Goal: Task Accomplishment & Management: Complete application form

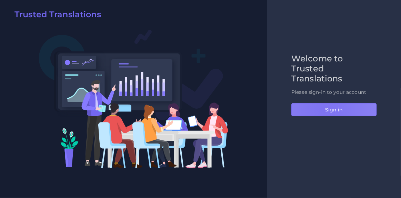
click at [324, 112] on button "Sign in" at bounding box center [333, 109] width 85 height 13
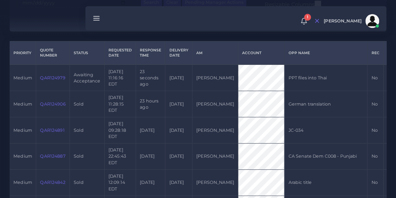
scroll to position [156, 0]
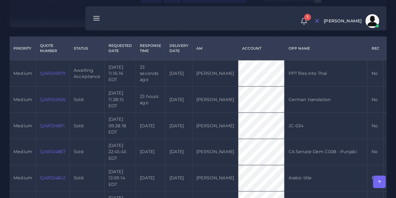
click at [48, 73] on link "QAR124979" at bounding box center [52, 73] width 25 height 5
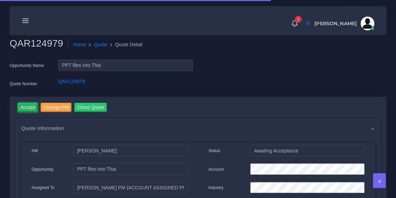
click at [27, 104] on input "Accept" at bounding box center [28, 107] width 20 height 9
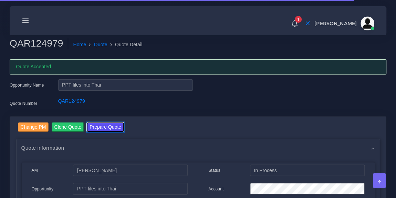
click at [95, 126] on button "Prepare Quote" at bounding box center [105, 126] width 37 height 9
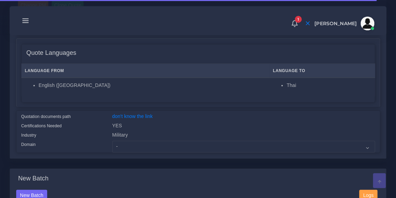
scroll to position [136, 0]
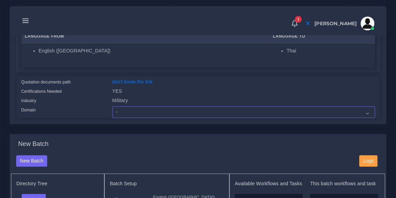
click at [131, 112] on select "- Advertising and Media Agriculture, Forestry and Fishing Architecture, Buildin…" at bounding box center [243, 112] width 263 height 12
select select "Military"
click at [112, 106] on select "- Advertising and Media Agriculture, Forestry and Fishing Architecture, Buildin…" at bounding box center [243, 112] width 263 height 12
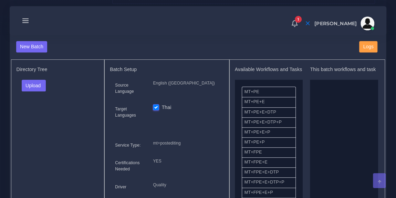
scroll to position [260, 0]
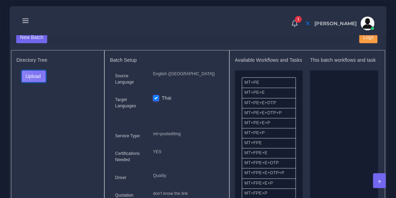
click at [37, 73] on button "Upload" at bounding box center [34, 76] width 24 height 12
click at [41, 100] on label "Files" at bounding box center [46, 102] width 48 height 9
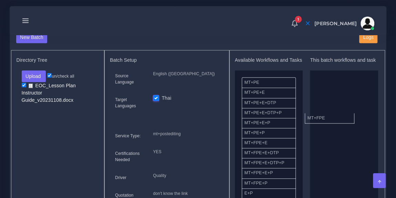
drag, startPoint x: 274, startPoint y: 145, endPoint x: 344, endPoint y: 105, distance: 80.9
drag, startPoint x: 334, startPoint y: 88, endPoint x: 276, endPoint y: 100, distance: 59.6
drag, startPoint x: 266, startPoint y: 87, endPoint x: 340, endPoint y: 103, distance: 75.1
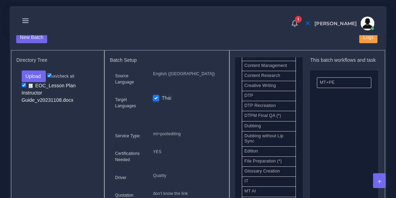
scroll to position [220, 0]
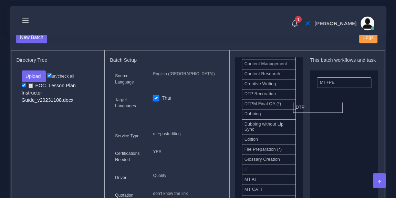
drag, startPoint x: 262, startPoint y: 94, endPoint x: 337, endPoint y: 111, distance: 76.6
click at [274, 95] on li "DTP Recreation" at bounding box center [269, 94] width 54 height 10
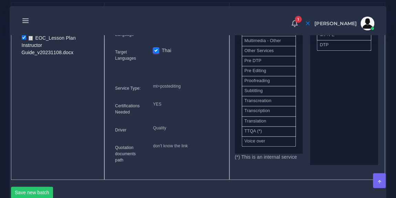
scroll to position [321, 0]
drag, startPoint x: 277, startPoint y: 58, endPoint x: 351, endPoint y: 32, distance: 78.4
click at [38, 188] on button "Save new batch" at bounding box center [32, 192] width 42 height 12
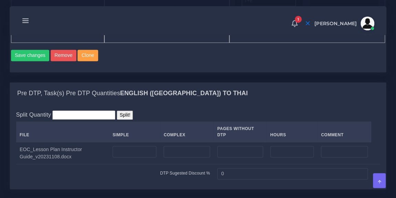
scroll to position [463, 0]
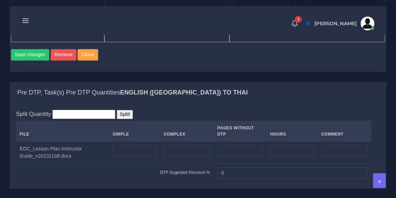
click at [214, 98] on div "Pre DTP, Task(s) Pre DTP Quantities English (US) TO Thai" at bounding box center [198, 93] width 376 height 22
click at [128, 145] on input "number" at bounding box center [135, 151] width 44 height 12
type input "3"
type input "20"
click at [156, 113] on div "Split Quantity Split! File Simple Complex Pages Without DTP Hours Comment 20 0" at bounding box center [198, 146] width 364 height 73
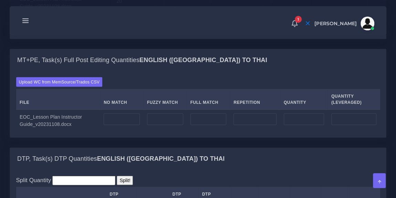
scroll to position [613, 0]
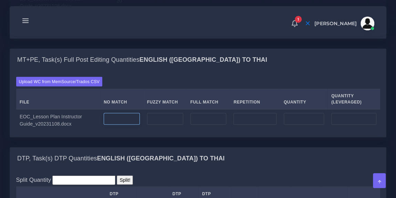
click at [124, 113] on input "number" at bounding box center [122, 119] width 36 height 12
type input "35730"
click at [240, 113] on input "number" at bounding box center [255, 119] width 43 height 12
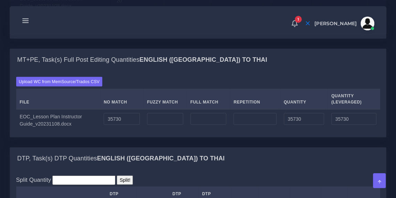
type input "0"
type input "9204"
type input "44934"
type input "38031"
click at [225, 71] on div "Upload WC from MemSource/Trados CSV File No Match Fuzzy Match Full Match Repeti…" at bounding box center [198, 104] width 376 height 66
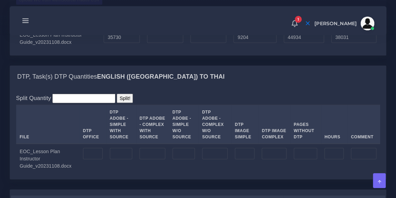
scroll to position [696, 0]
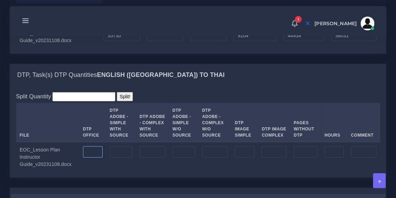
click at [89, 146] on input "number" at bounding box center [93, 152] width 20 height 12
type input "381"
click at [235, 146] on input "number" at bounding box center [245, 152] width 20 height 12
type input "1"
type input "10"
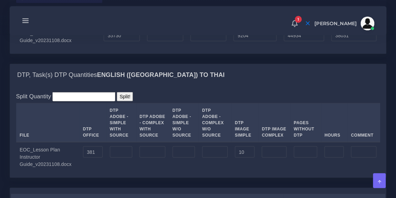
click at [221, 74] on div "DTP, Task(s) DTP Quantities English (US) TO Thai" at bounding box center [198, 75] width 376 height 22
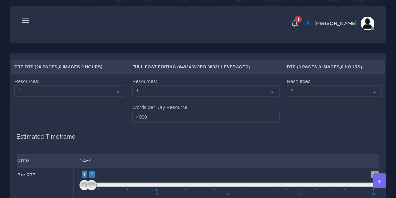
scroll to position [830, 0]
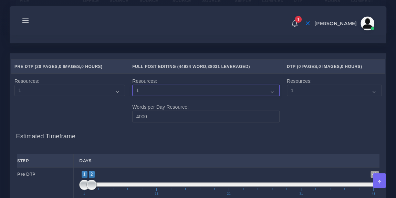
click at [153, 85] on select "1 2 3 4 5 6 7 8 9 10" at bounding box center [206, 91] width 148 height 12
select select "3"
click at [132, 85] on select "1 2 3 4 5 6 7 8 9 10" at bounding box center [206, 91] width 148 height 12
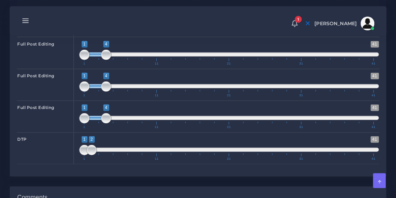
scroll to position [993, 0]
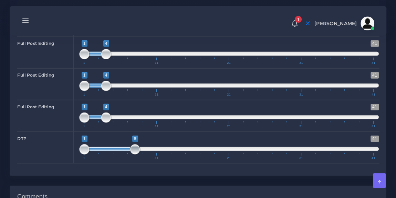
drag, startPoint x: 89, startPoint y: 139, endPoint x: 133, endPoint y: 138, distance: 44.1
click at [133, 144] on span at bounding box center [135, 149] width 10 height 10
drag, startPoint x: 82, startPoint y: 135, endPoint x: 110, endPoint y: 136, distance: 27.6
click at [110, 144] on span at bounding box center [113, 149] width 10 height 10
type input "5;9"
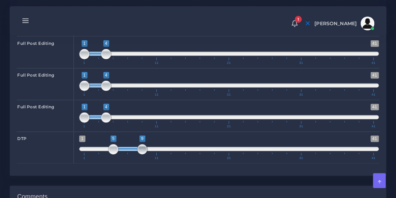
drag, startPoint x: 133, startPoint y: 136, endPoint x: 141, endPoint y: 136, distance: 7.9
click at [141, 144] on span at bounding box center [142, 149] width 10 height 10
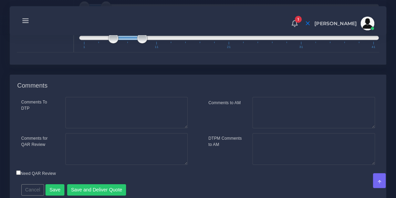
scroll to position [1121, 0]
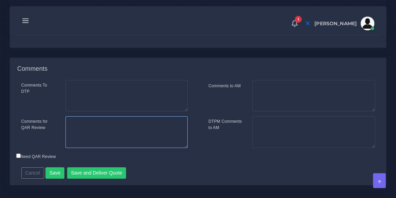
click at [132, 116] on textarea "Comments for QAR Review" at bounding box center [126, 132] width 122 height 32
paste textarea "https://app.bureauworks.com/projects/6bb1603e-ecc4-4479-b5c7-0a7403c0f221#overv…"
type textarea "Files are here: [URL][DOMAIN_NAME] I already have the pricelist"
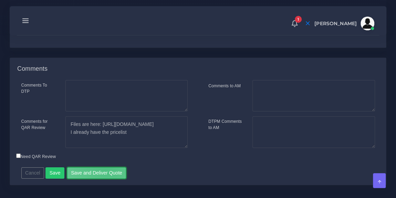
click at [103, 167] on button "Save and Deliver Quote" at bounding box center [96, 173] width 59 height 12
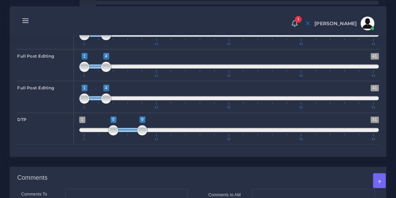
scroll to position [1012, 0]
